Goal: Task Accomplishment & Management: Use online tool/utility

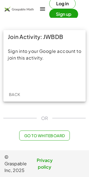
click at [61, 3] on button "Log in" at bounding box center [62, 3] width 26 height 11
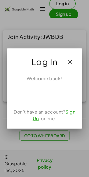
click at [49, 89] on div "Acceder con Google. Se abre en una pestaña nueva" at bounding box center [44, 94] width 53 height 12
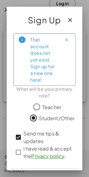
click at [16, 142] on div "Send me tips & updates" at bounding box center [44, 137] width 62 height 15
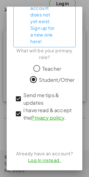
scroll to position [38, 0]
click at [59, 137] on div "Acceder con Google. Se abre en una pestaña nueva" at bounding box center [45, 136] width 56 height 12
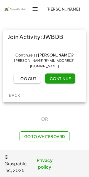
click at [63, 76] on span "Continue" at bounding box center [59, 78] width 21 height 5
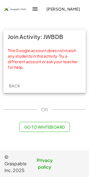
click at [18, 83] on span "Back" at bounding box center [14, 85] width 11 height 5
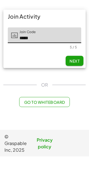
click at [71, 76] on button "Next" at bounding box center [75, 81] width 18 height 10
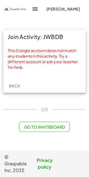
scroll to position [0, 0]
click at [66, 130] on button "Go to Whiteboard" at bounding box center [44, 127] width 50 height 10
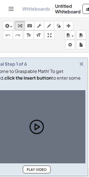
click at [60, 129] on div at bounding box center [36, 126] width 97 height 73
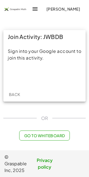
click at [66, 74] on div "Acceder con Google. Se abre en una pestaña nueva" at bounding box center [44, 76] width 53 height 12
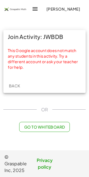
scroll to position [26, 0]
